Goal: Information Seeking & Learning: Learn about a topic

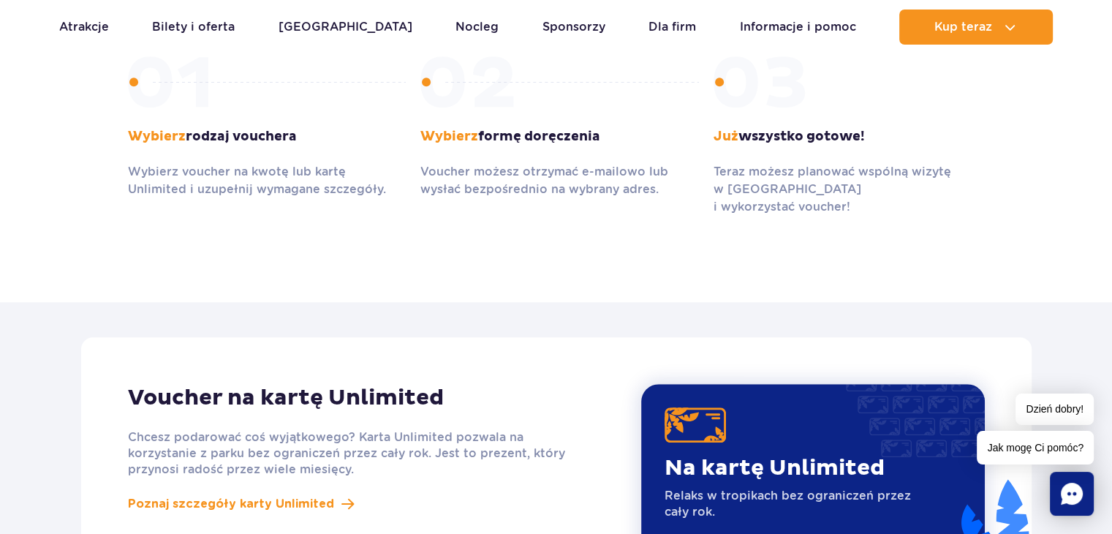
scroll to position [941, 0]
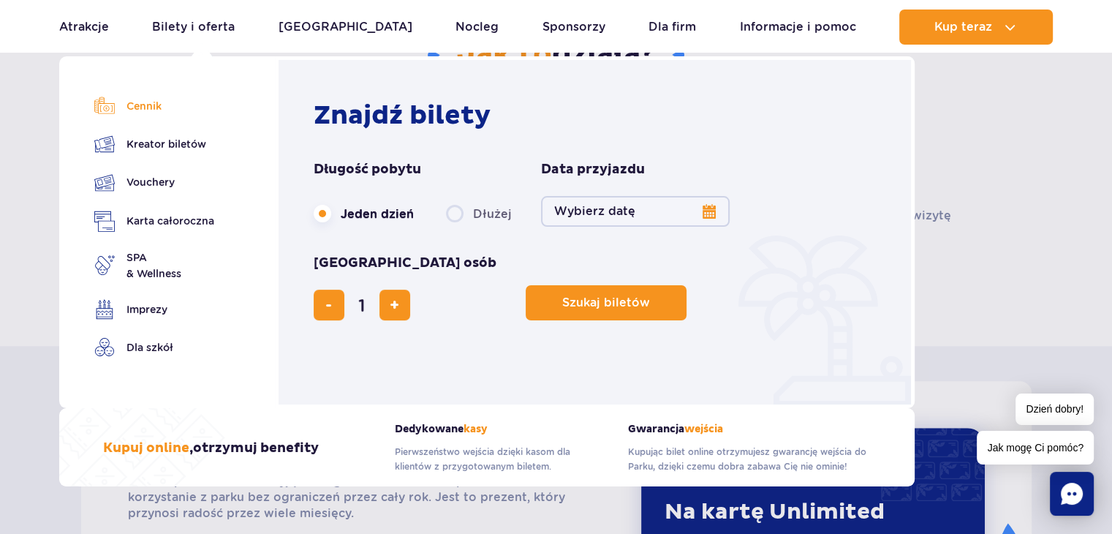
click at [146, 106] on link "Cennik" at bounding box center [154, 106] width 120 height 20
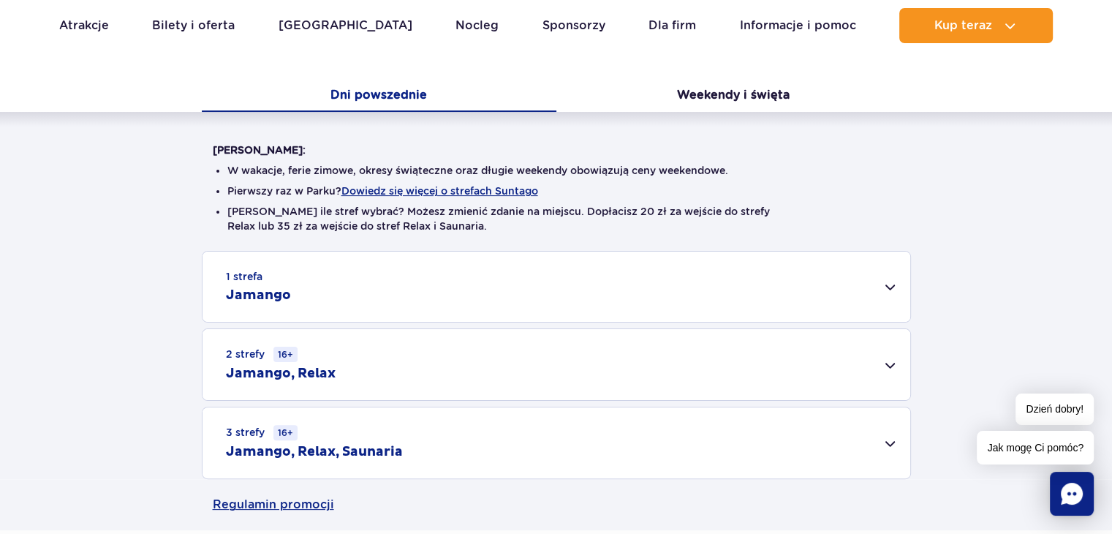
scroll to position [292, 0]
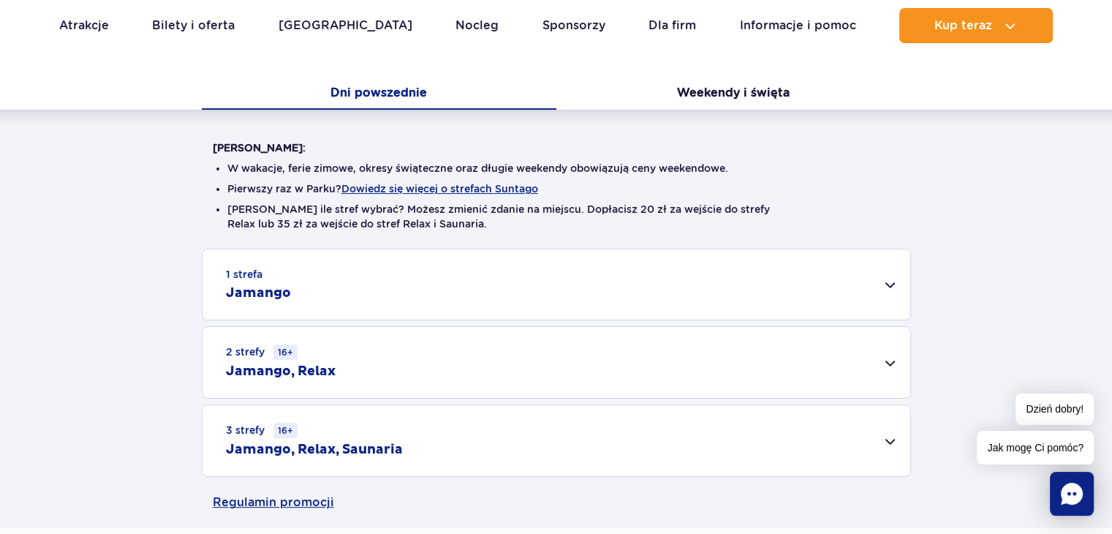
click at [887, 442] on div "3 strefy 16+ Jamango, Relax, Saunaria" at bounding box center [556, 440] width 708 height 71
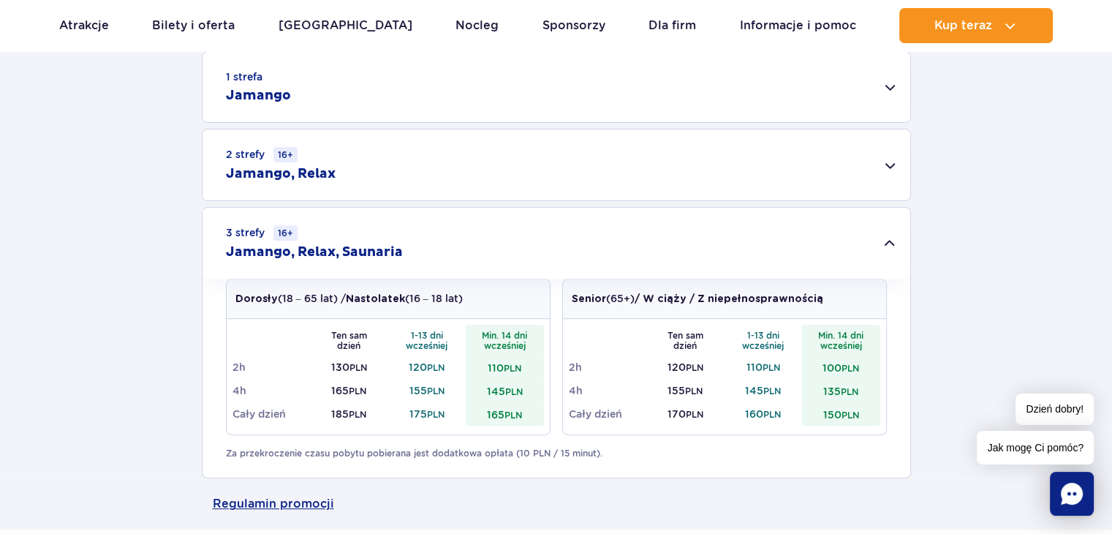
scroll to position [497, 0]
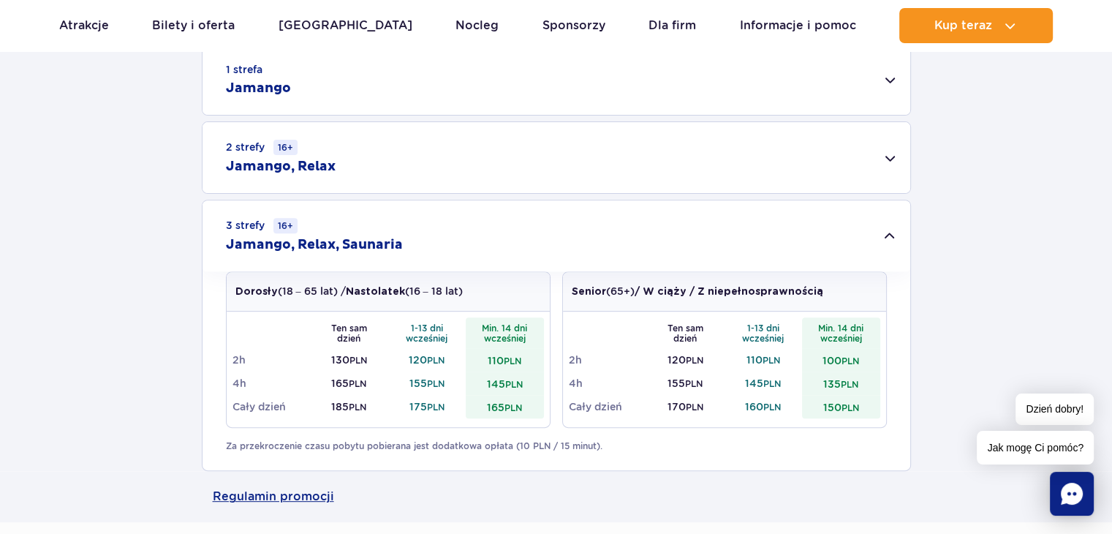
click at [889, 159] on div "2 strefy 16+ Jamango, Relax" at bounding box center [556, 157] width 708 height 71
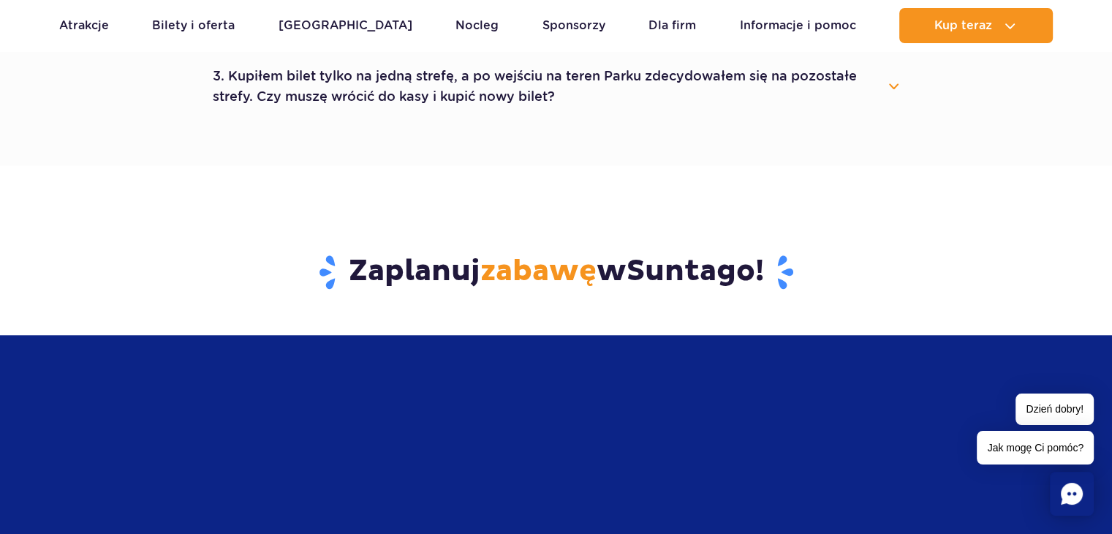
scroll to position [1389, 0]
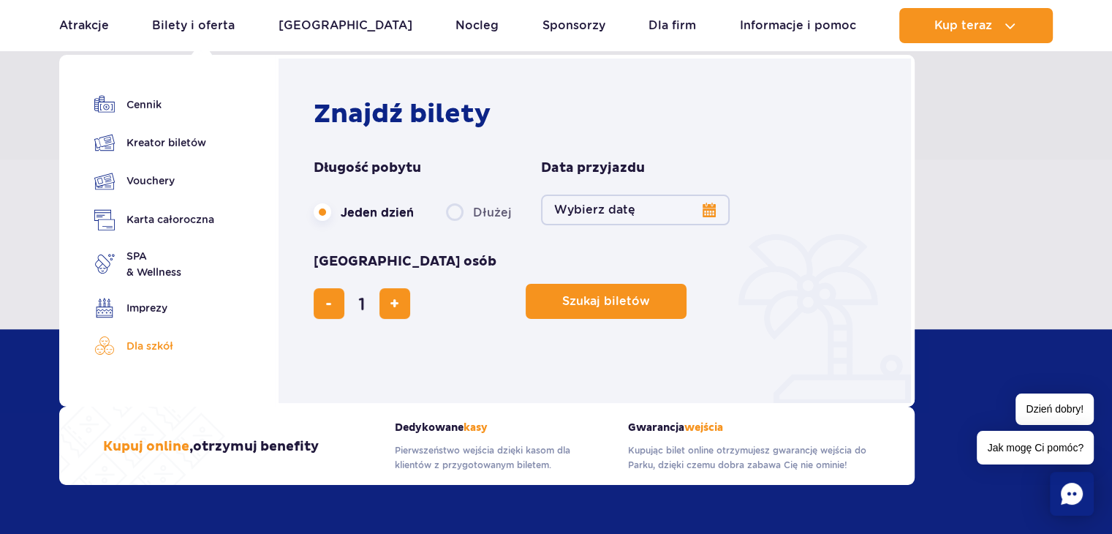
click at [151, 349] on link "Dla szkół" at bounding box center [154, 346] width 120 height 20
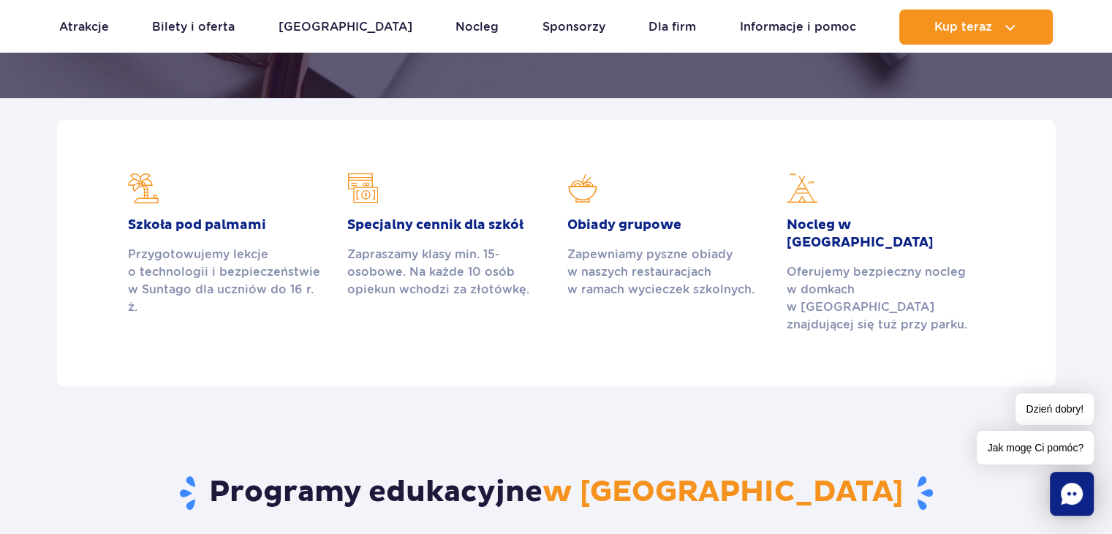
scroll to position [409, 0]
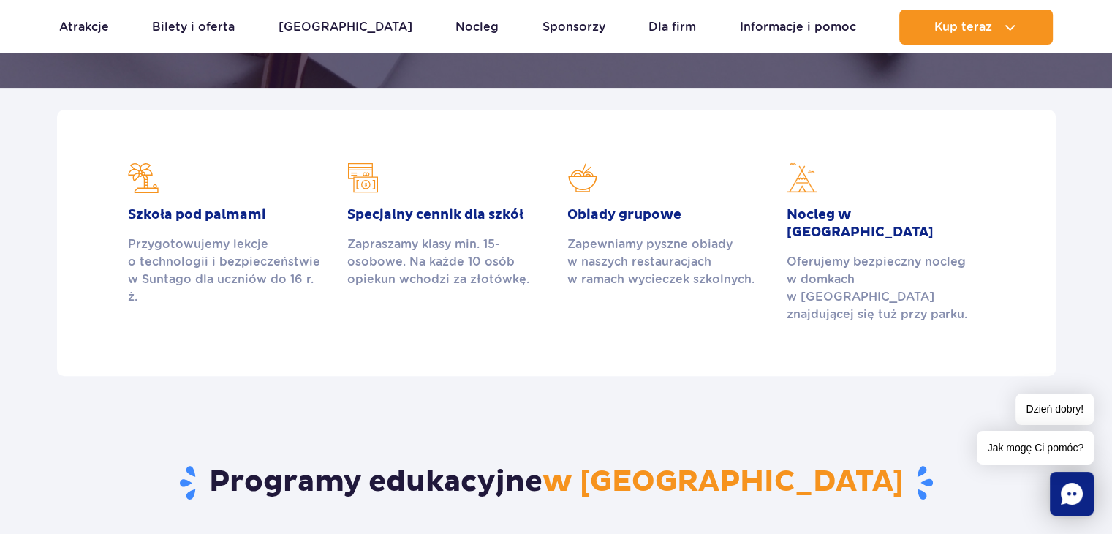
click at [365, 181] on img at bounding box center [362, 177] width 31 height 31
drag, startPoint x: 365, startPoint y: 181, endPoint x: 392, endPoint y: 214, distance: 42.1
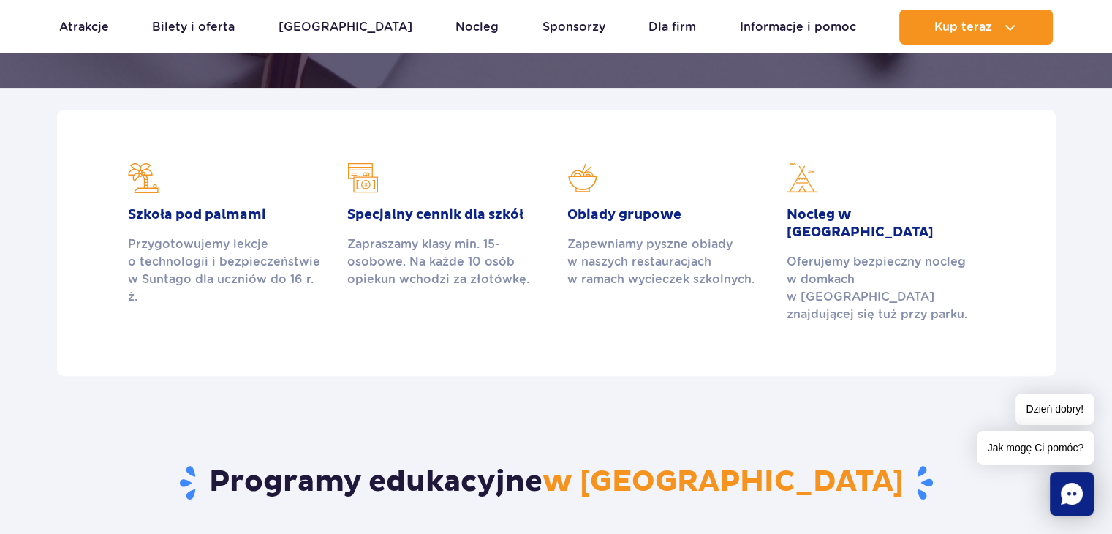
click at [392, 214] on article "Specjalny cennik dla szkół Zapraszamy klasy min. 15-osobowe. Na każde 10 osób o…" at bounding box center [445, 225] width 197 height 126
click at [362, 176] on img at bounding box center [362, 177] width 31 height 31
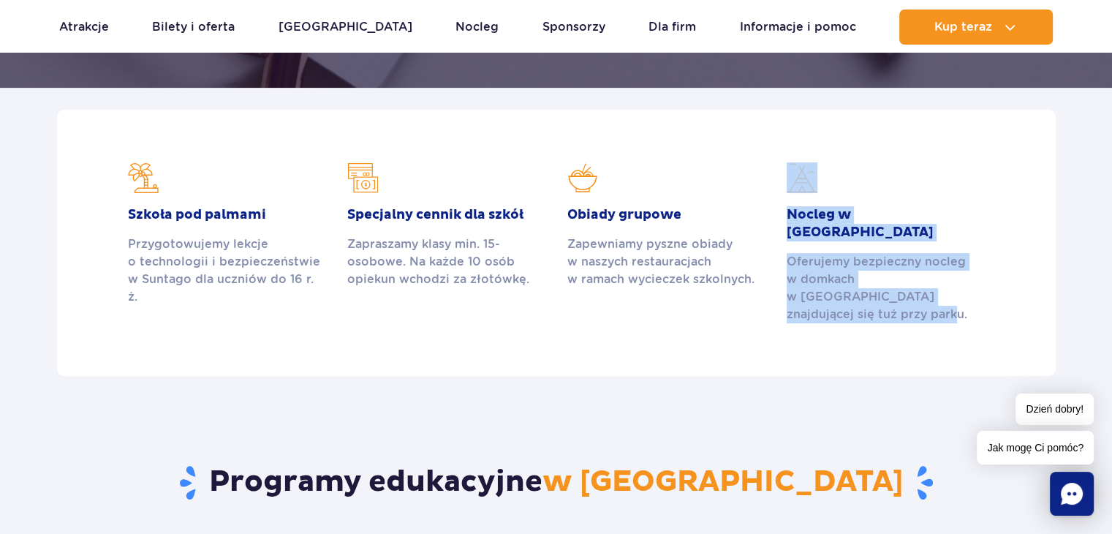
drag, startPoint x: 1100, startPoint y: 317, endPoint x: 1122, endPoint y: 126, distance: 192.0
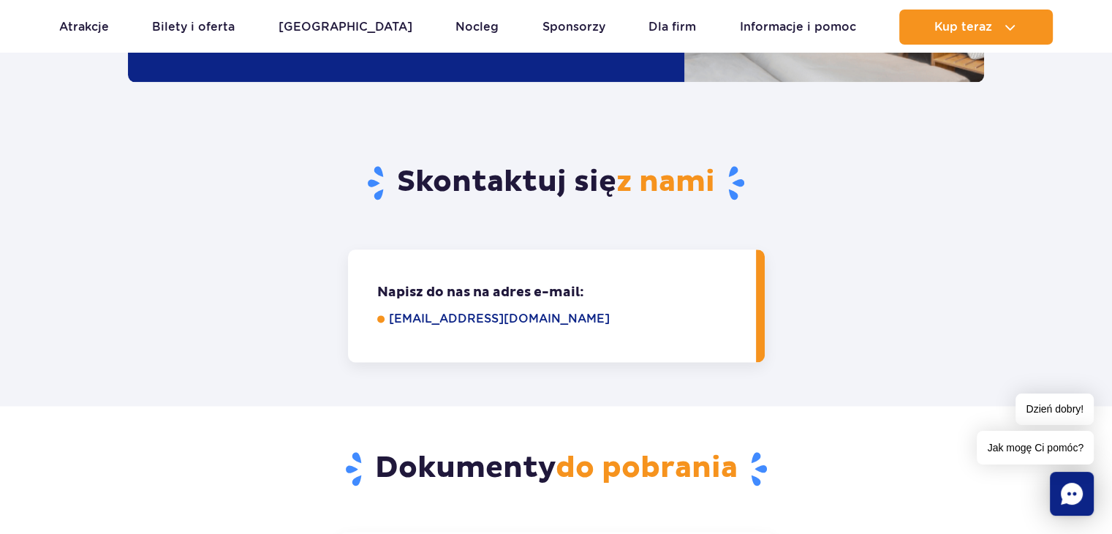
scroll to position [1892, 0]
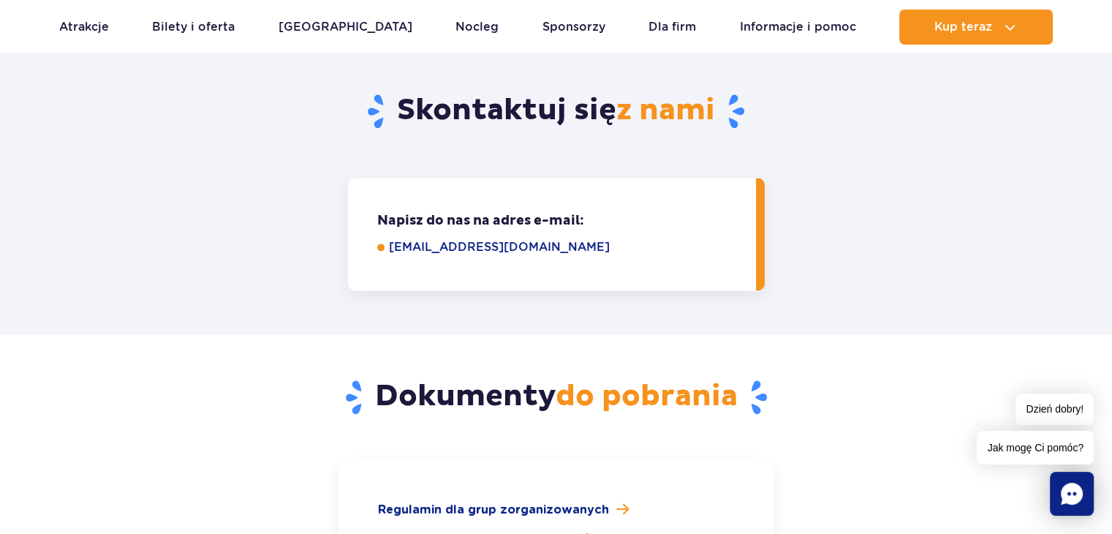
click at [477, 238] on link "grupy@parkofpoland.com" at bounding box center [562, 247] width 346 height 18
click at [871, 178] on div "Napisz do nas na adres e-mail: Napisz do nas, aby omówić szczegóły oferty: grup…" at bounding box center [556, 234] width 878 height 113
click at [410, 238] on link "grupy@parkofpoland.com" at bounding box center [562, 247] width 346 height 18
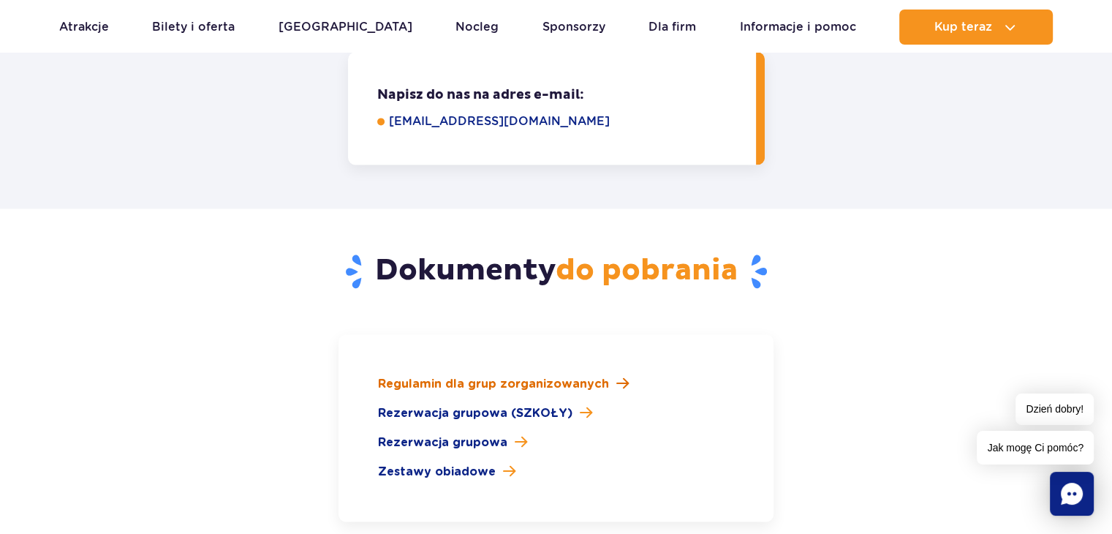
scroll to position [2038, 0]
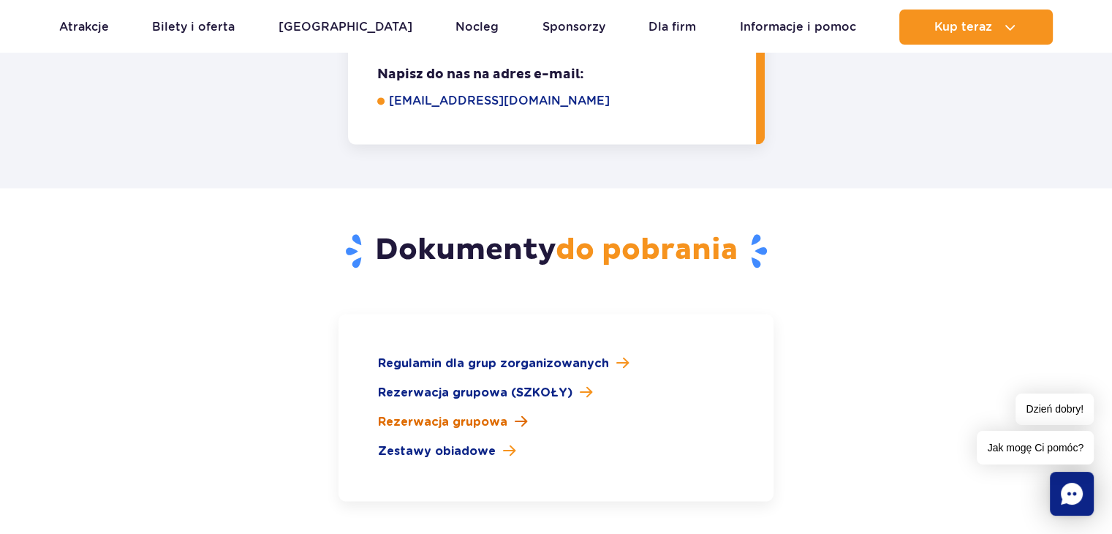
click at [475, 413] on span "Rezerwacja grupowa" at bounding box center [442, 422] width 129 height 18
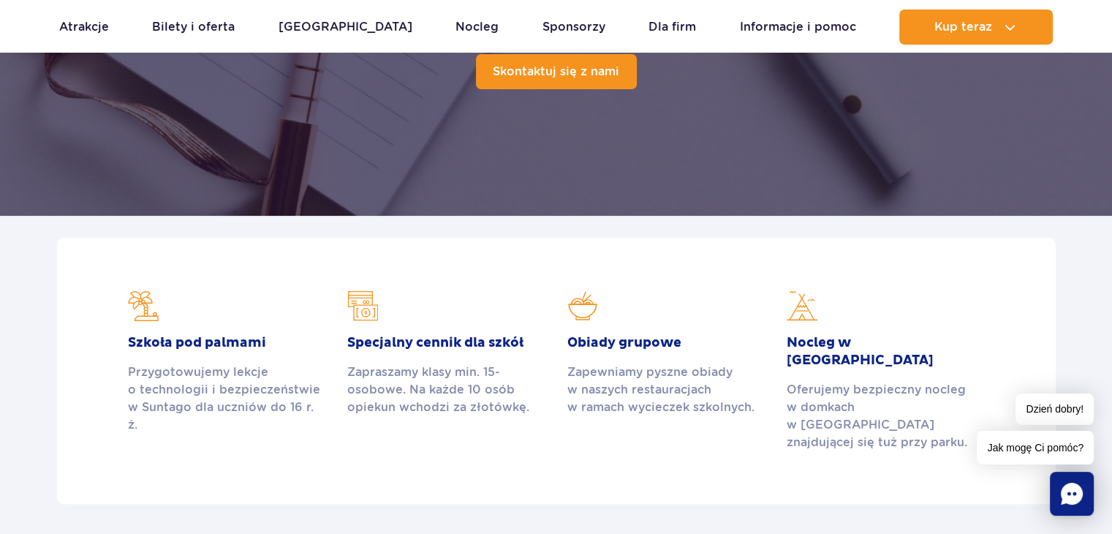
scroll to position [284, 0]
